Goal: Task Accomplishment & Management: Manage account settings

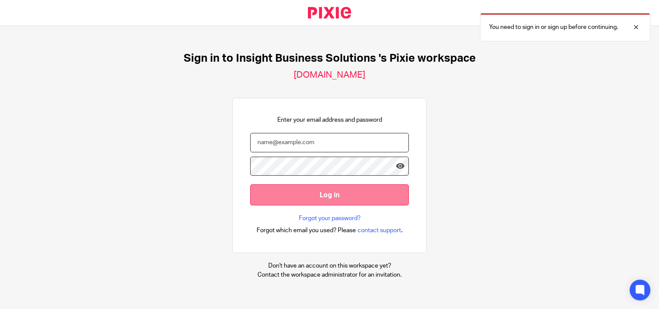
type input "[PERSON_NAME][EMAIL_ADDRESS][PERSON_NAME][DOMAIN_NAME]"
click at [347, 203] on input "Log in" at bounding box center [329, 194] width 159 height 21
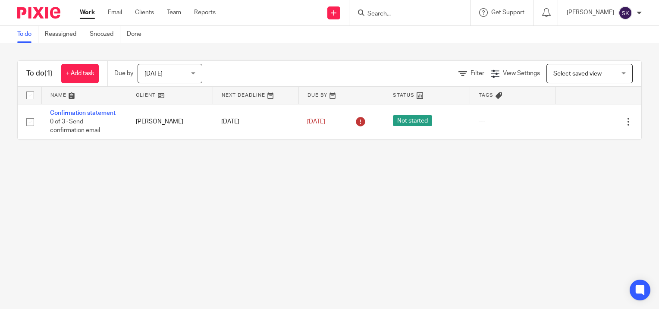
click at [411, 14] on input "Search" at bounding box center [406, 14] width 78 height 8
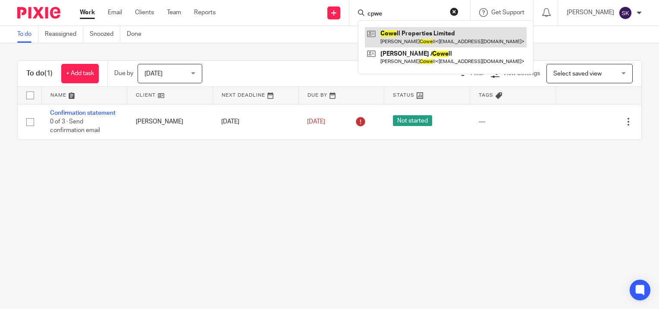
type input "cpwe"
click at [419, 31] on link at bounding box center [446, 37] width 162 height 20
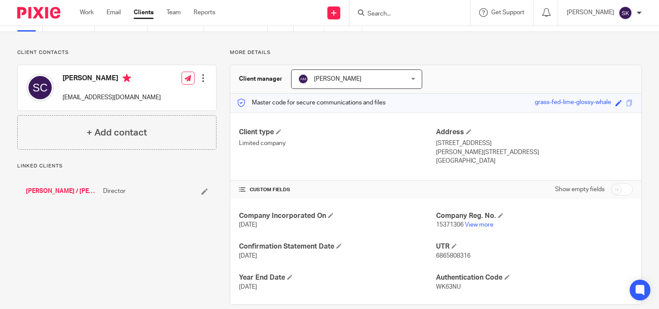
scroll to position [43, 0]
click at [398, 14] on input "Search" at bounding box center [406, 14] width 78 height 8
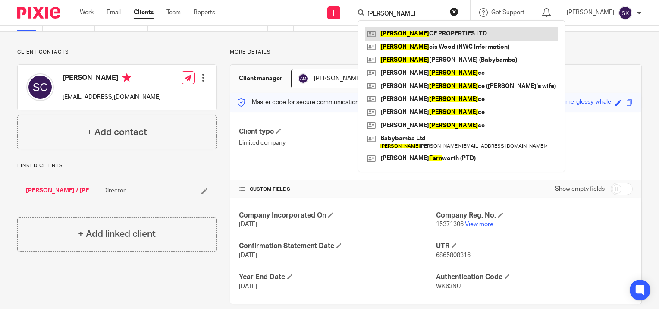
type input "fran"
click at [403, 30] on link at bounding box center [461, 33] width 193 height 13
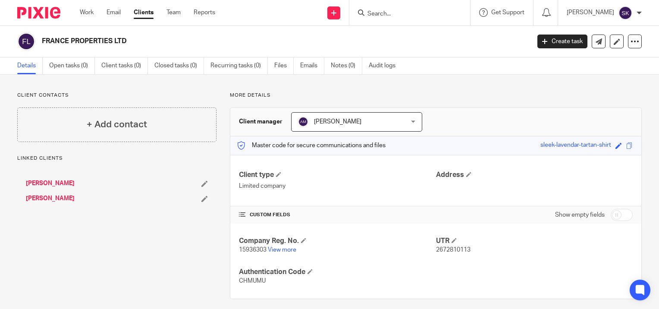
click at [461, 250] on span "2672810113" at bounding box center [453, 250] width 34 height 6
copy span "2672810113"
click at [466, 172] on span at bounding box center [468, 174] width 5 height 5
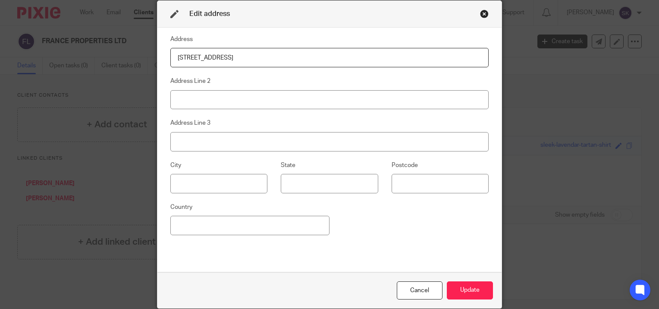
type input "14 Blandford Rise"
type input "Lostock"
type input "Bolton"
type input "BL6 4JH"
click at [464, 286] on button "Update" at bounding box center [470, 290] width 46 height 19
